Goal: Transaction & Acquisition: Book appointment/travel/reservation

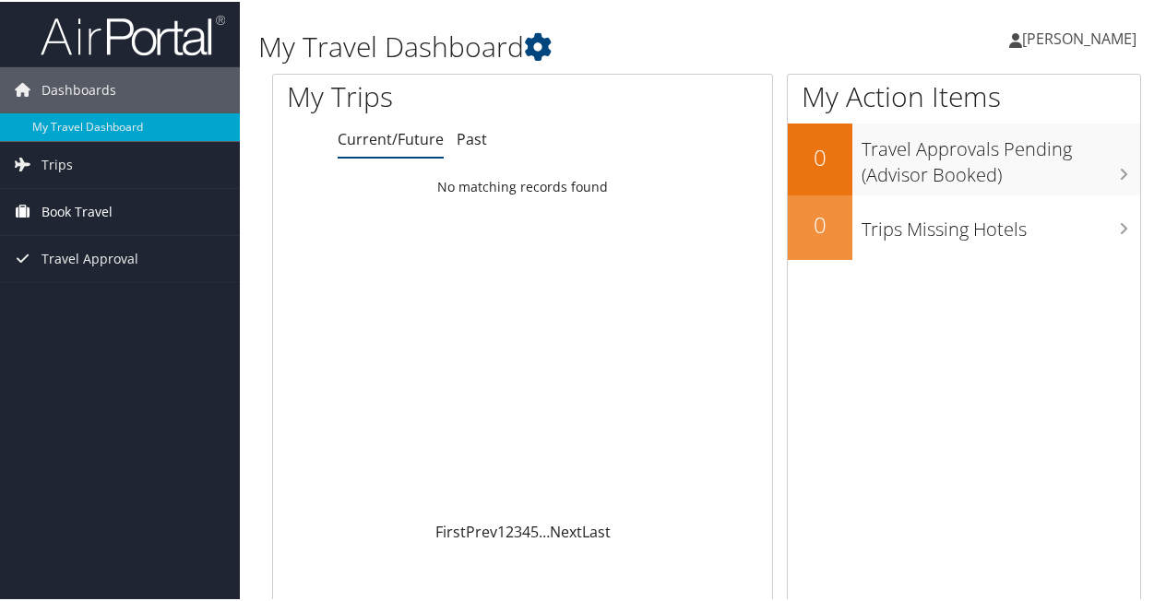
click at [54, 210] on span "Book Travel" at bounding box center [77, 210] width 71 height 46
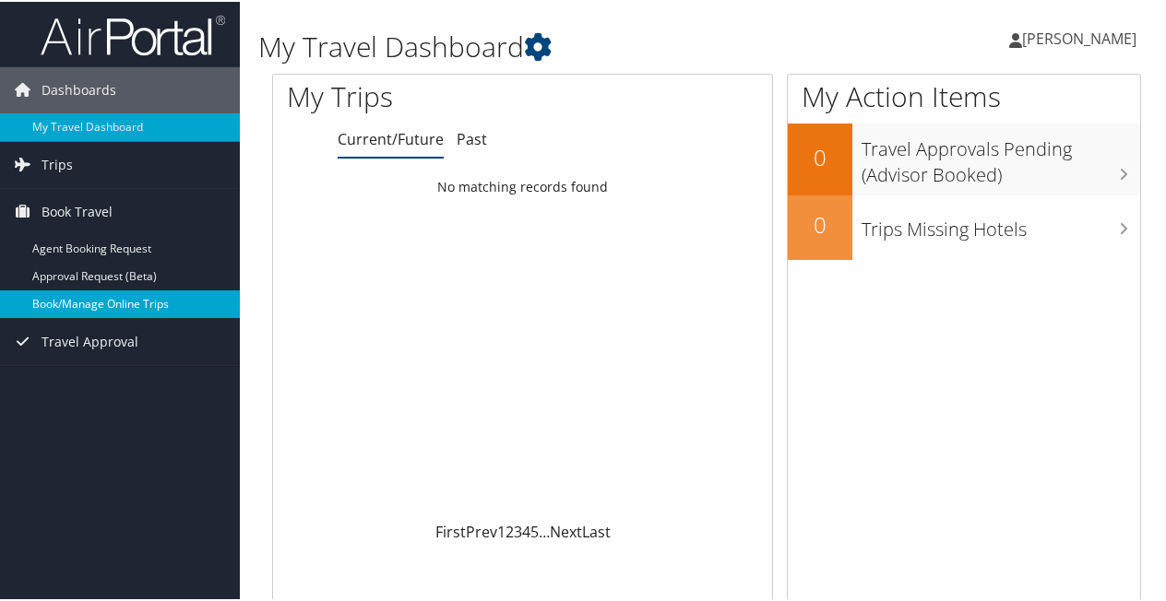
click at [107, 308] on link "Book/Manage Online Trips" at bounding box center [120, 303] width 240 height 28
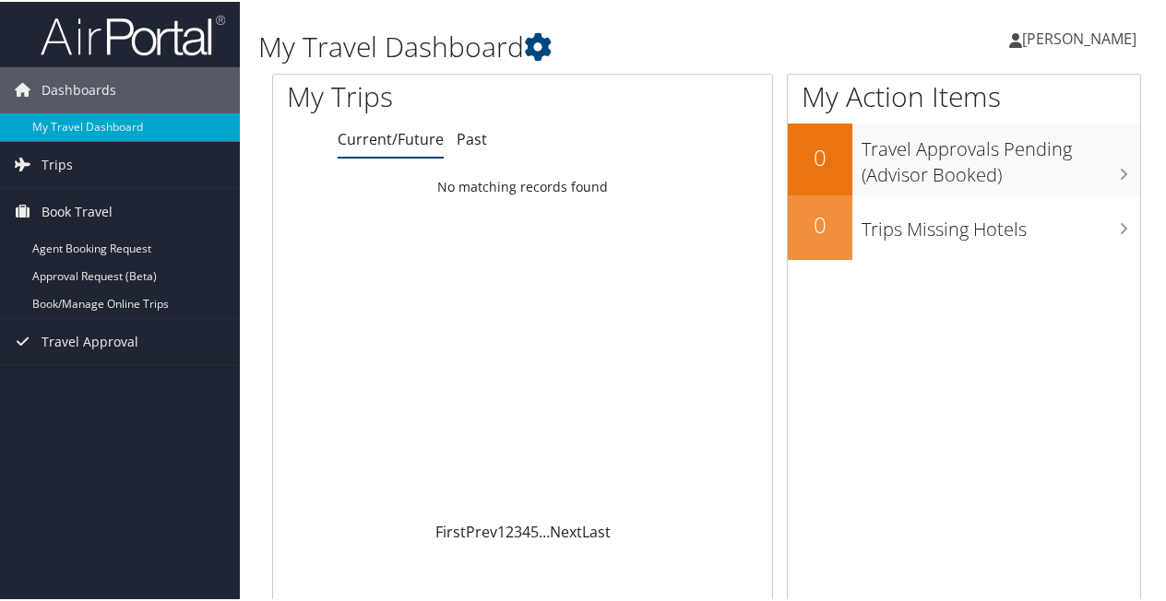
click at [1085, 31] on span "[PERSON_NAME]" at bounding box center [1079, 37] width 114 height 20
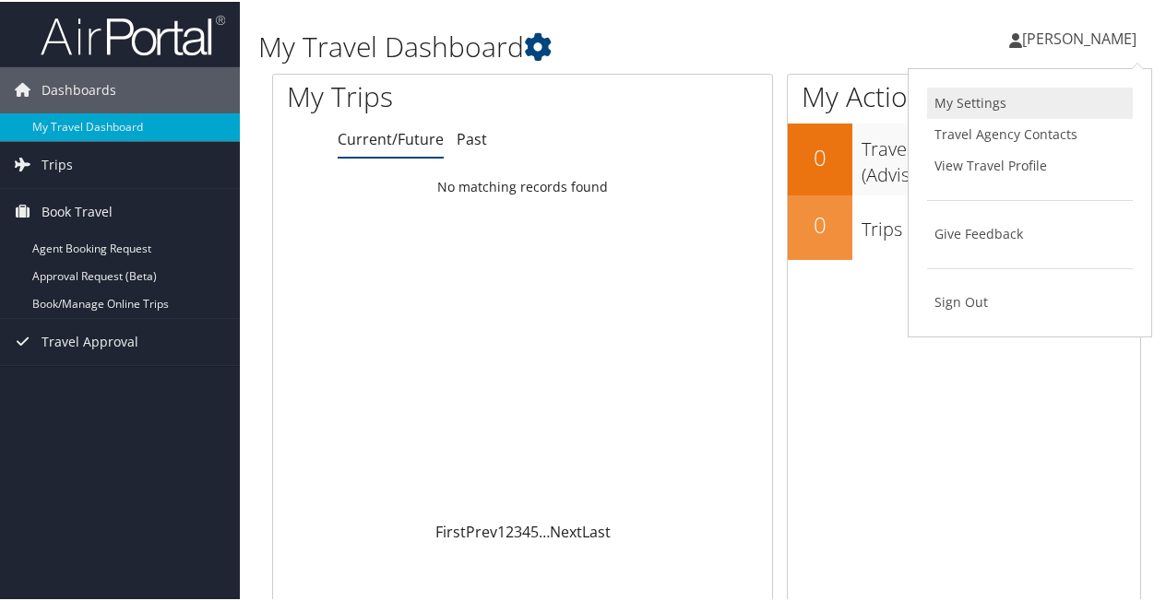
click at [963, 107] on link "My Settings" at bounding box center [1030, 101] width 206 height 31
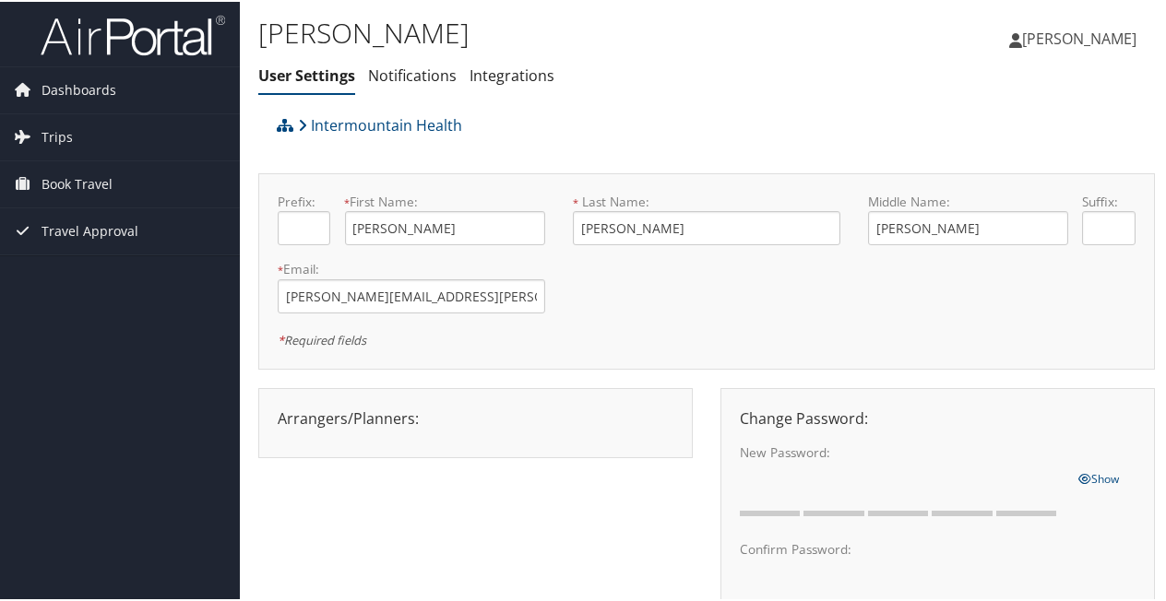
click at [1069, 42] on span "[PERSON_NAME]" at bounding box center [1079, 37] width 114 height 20
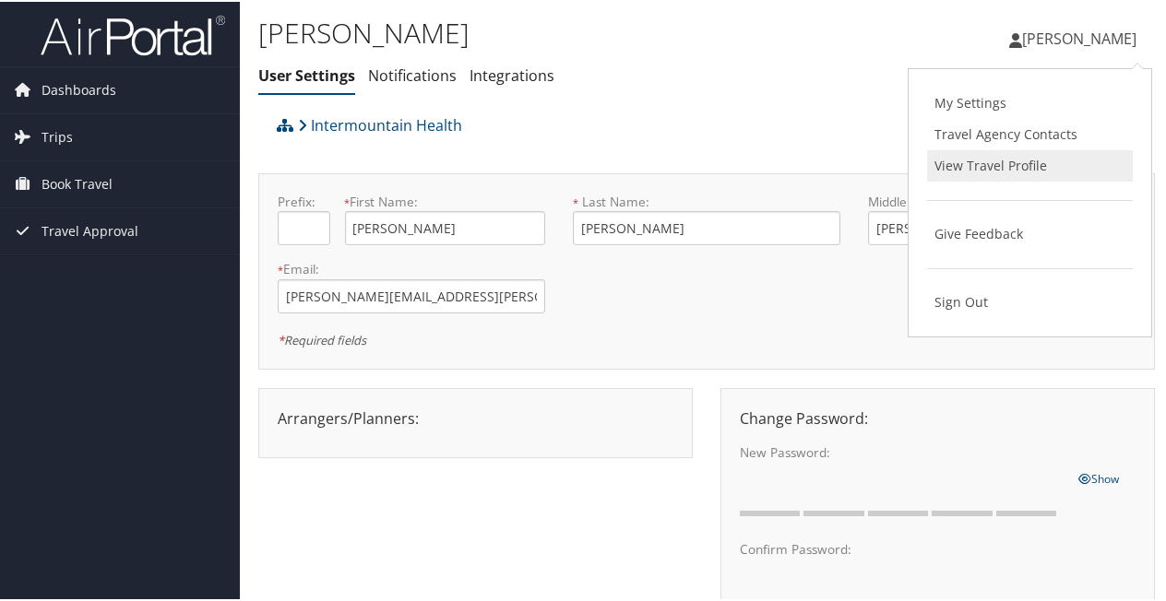
click at [1015, 164] on link "View Travel Profile" at bounding box center [1030, 163] width 206 height 31
